Goal: Find specific page/section: Find specific page/section

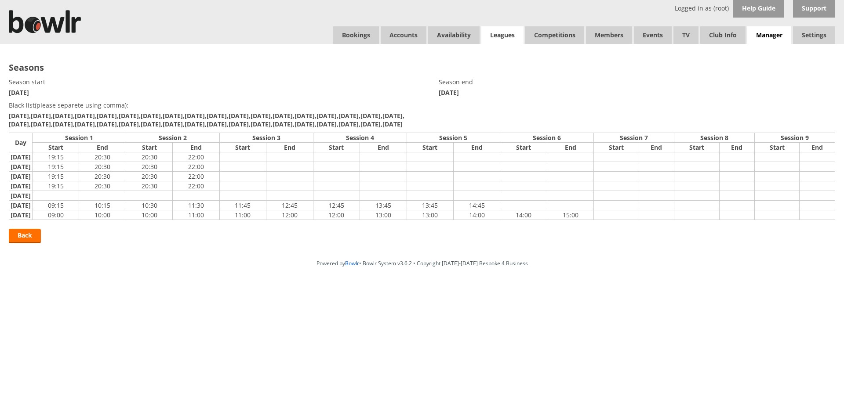
click at [496, 33] on link "Leagues" at bounding box center [502, 35] width 42 height 18
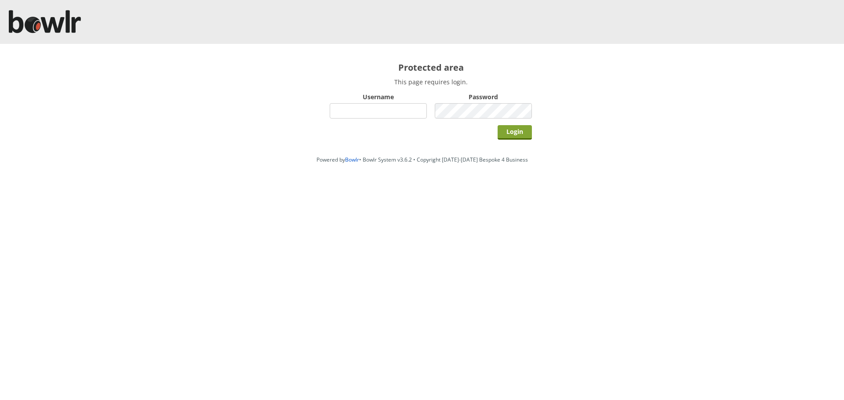
type input "root"
click at [508, 128] on input "Login" at bounding box center [514, 132] width 34 height 15
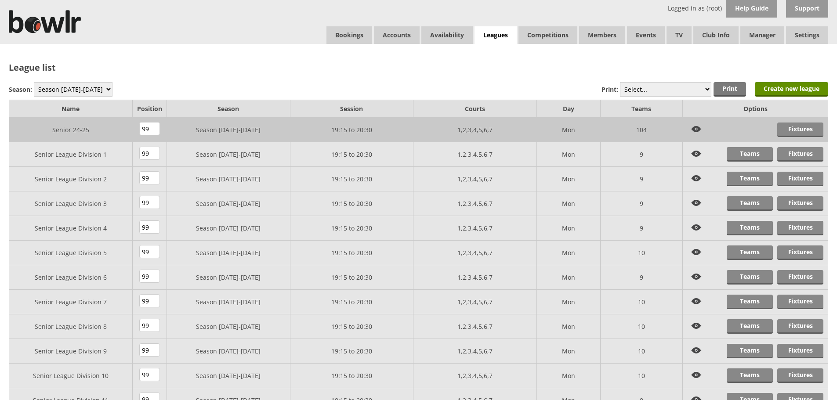
click at [73, 91] on select "Season 2025-2026 Season 2024-2025 Season 2023-2024 Season 2022-2023 Summer 2022…" at bounding box center [73, 89] width 79 height 15
select select "8"
click at [34, 82] on select "Season 2025-2026 Season 2024-2025 Season 2023-2024 Season 2022-2023 Summer 2022…" at bounding box center [73, 89] width 79 height 15
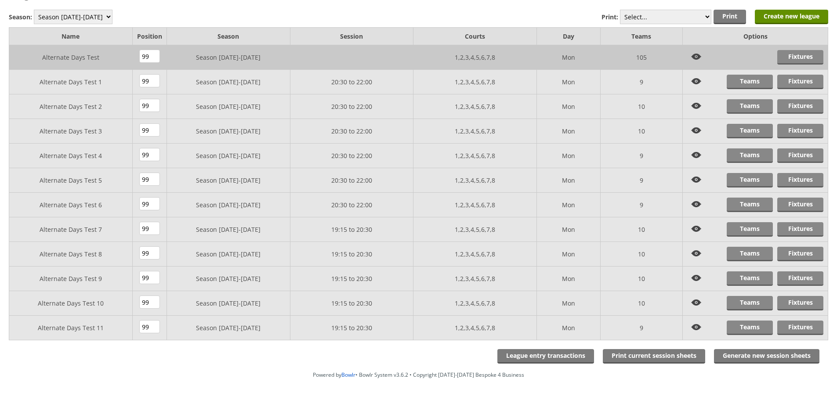
scroll to position [101, 0]
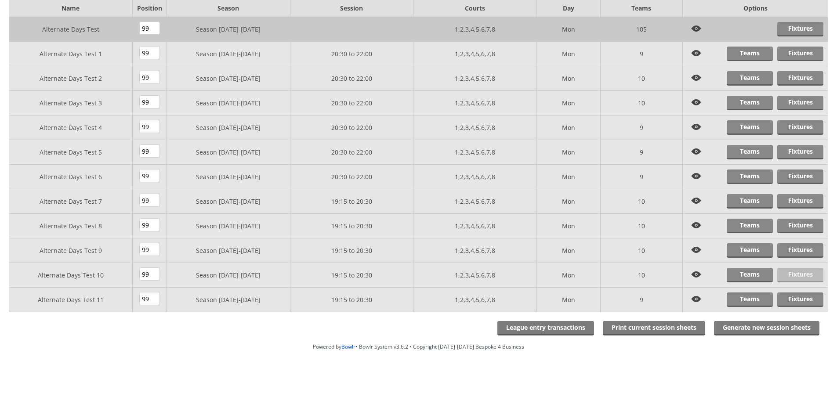
click at [790, 273] on link "Fixtures" at bounding box center [800, 275] width 46 height 15
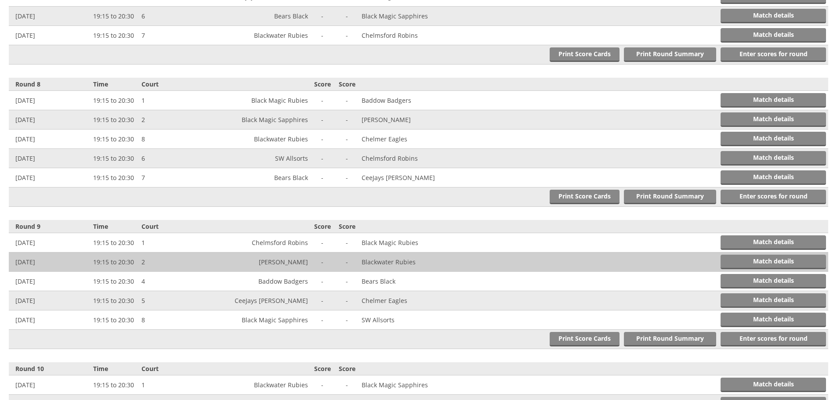
scroll to position [1230, 0]
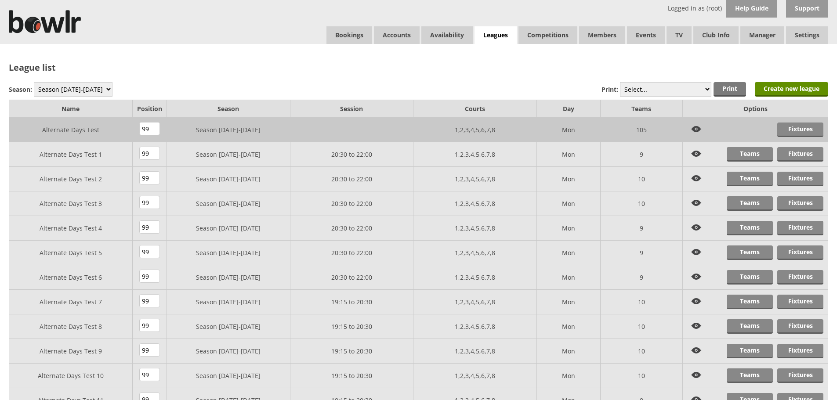
scroll to position [101, 0]
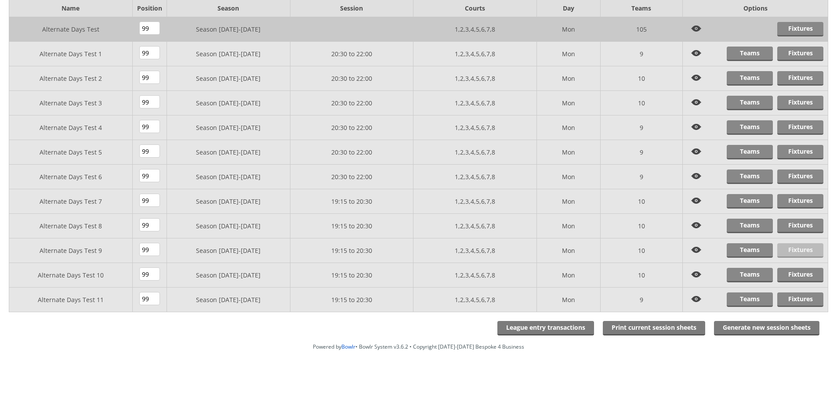
click at [799, 255] on link "Fixtures" at bounding box center [800, 250] width 46 height 15
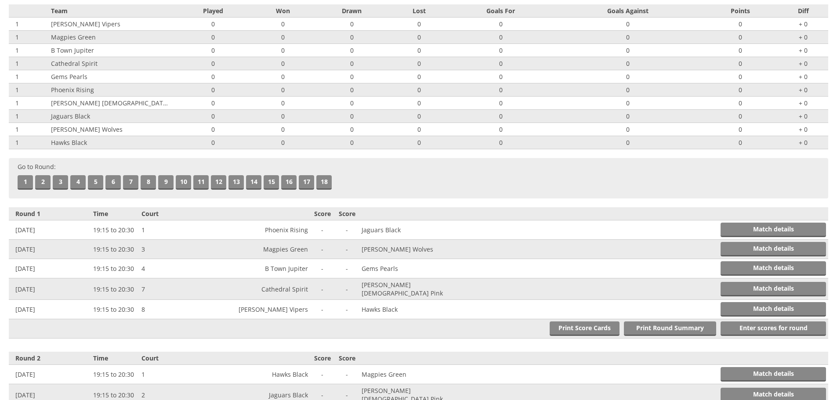
scroll to position [88, 0]
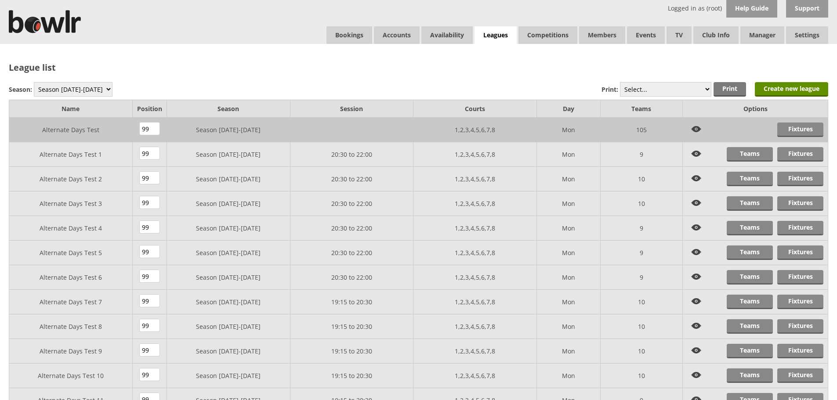
scroll to position [101, 0]
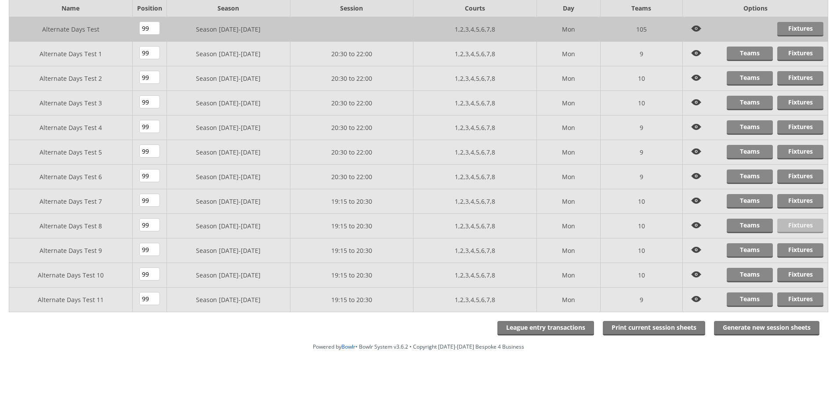
click at [797, 228] on link "Fixtures" at bounding box center [800, 226] width 46 height 15
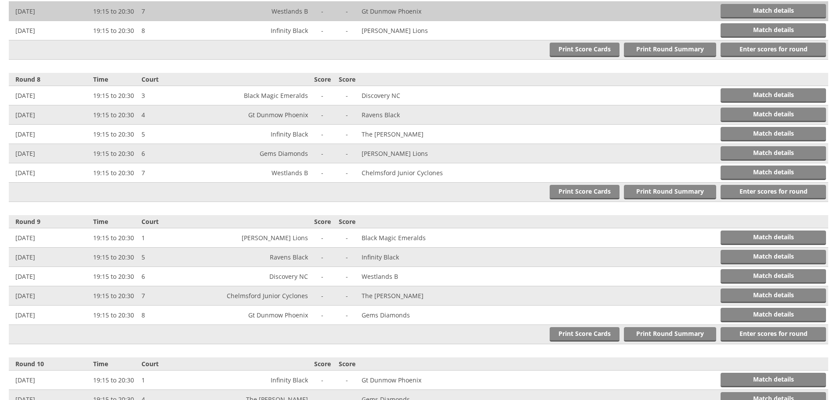
scroll to position [1274, 0]
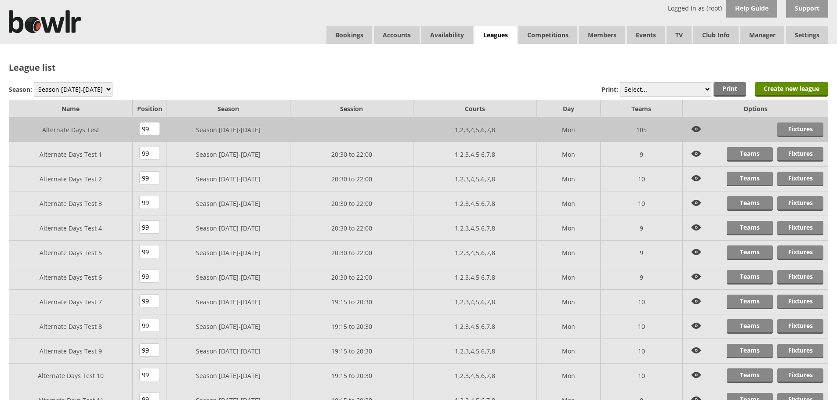
scroll to position [101, 0]
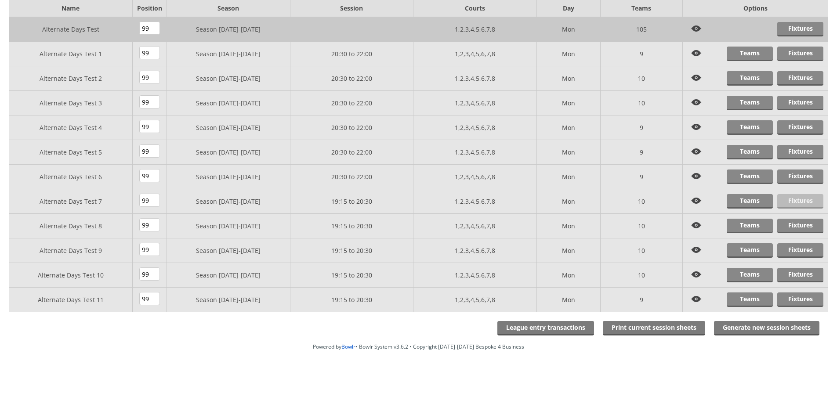
click at [793, 202] on link "Fixtures" at bounding box center [800, 201] width 46 height 15
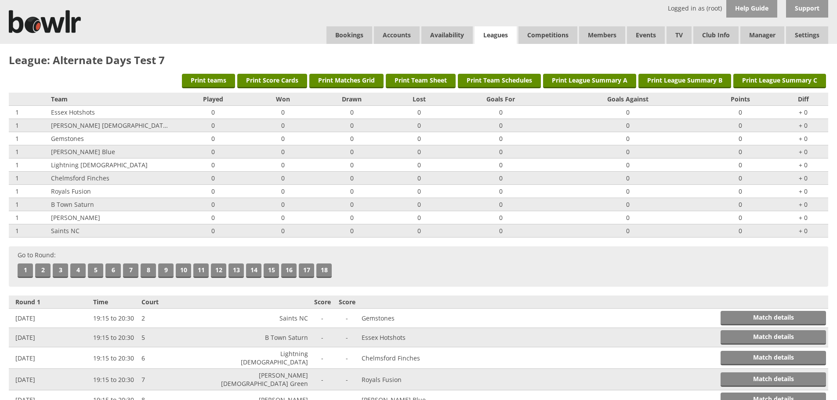
click at [485, 36] on link "Leagues" at bounding box center [496, 35] width 42 height 18
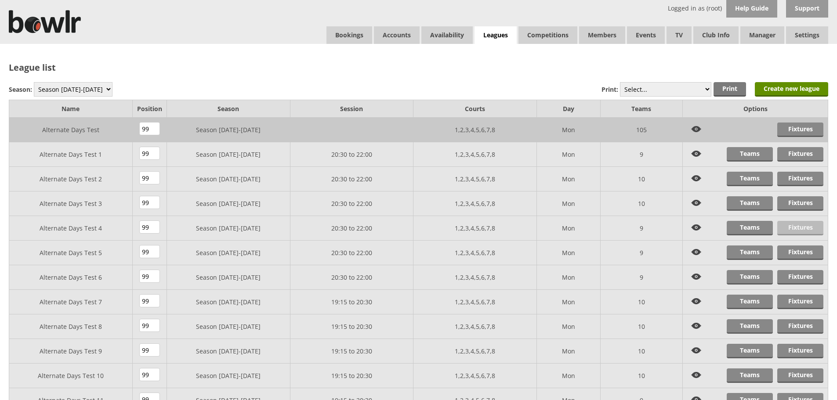
click at [789, 227] on link "Fixtures" at bounding box center [800, 228] width 46 height 15
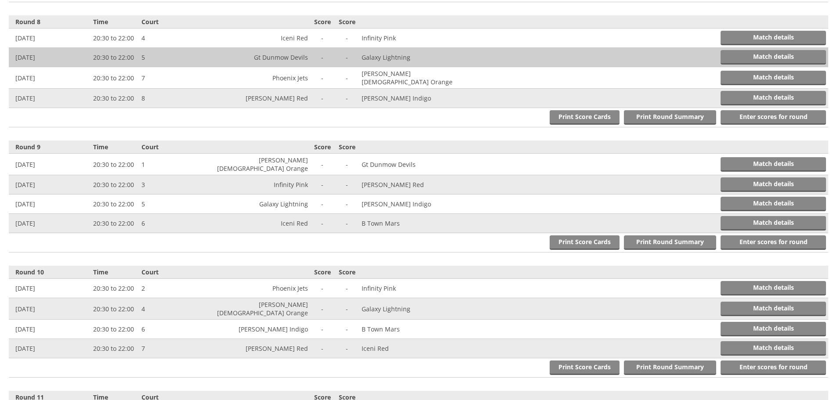
scroll to position [1143, 0]
